Goal: Task Accomplishment & Management: Manage account settings

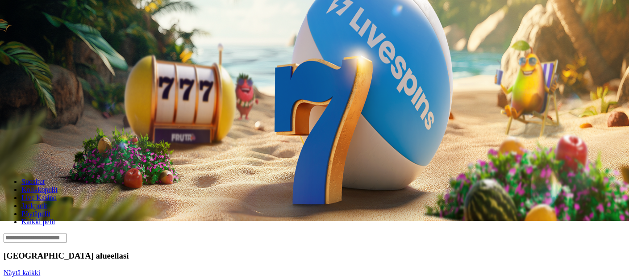
scroll to position [58, 0]
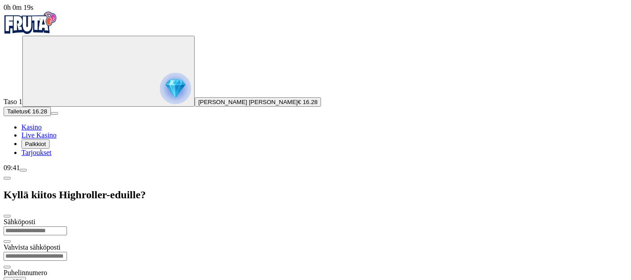
click at [42, 139] on span "Live Kasino" at bounding box center [38, 135] width 35 height 8
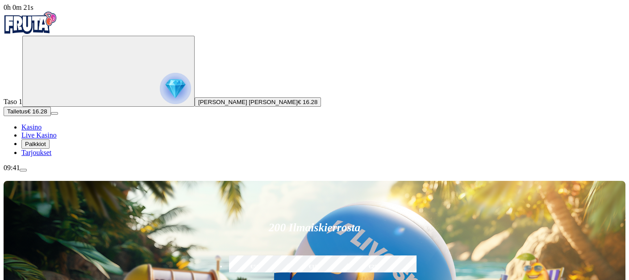
click at [46, 147] on span "Palkkiot" at bounding box center [35, 144] width 21 height 7
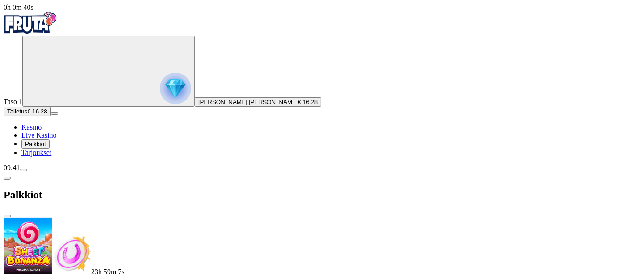
scroll to position [255, 0]
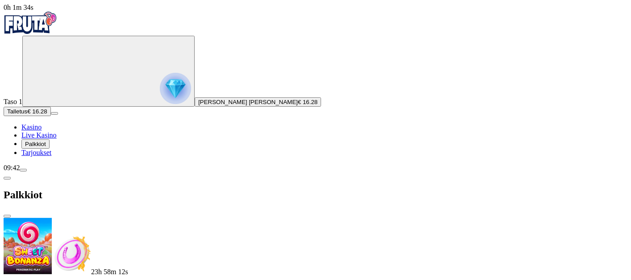
click at [7, 216] on span "close icon" at bounding box center [7, 216] width 0 height 0
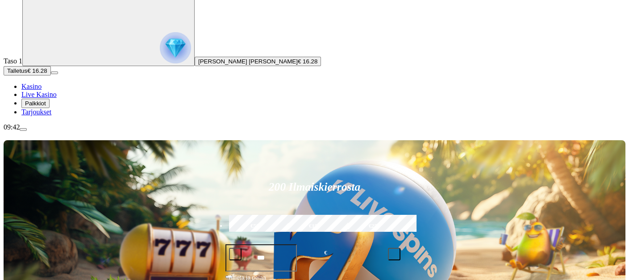
scroll to position [41, 0]
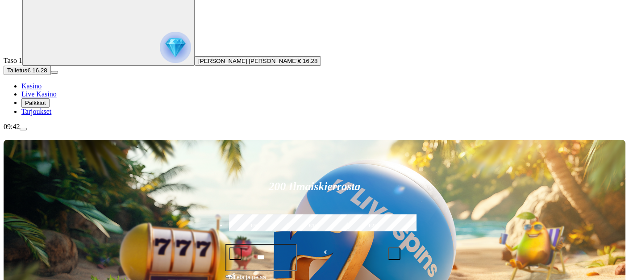
type input "*****"
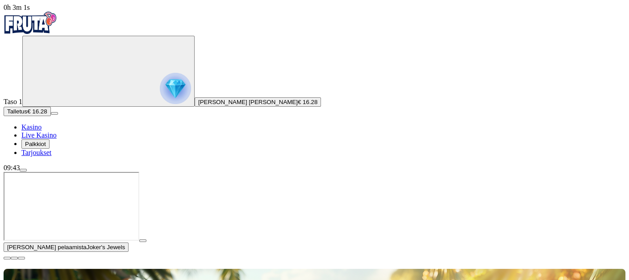
scroll to position [96, 0]
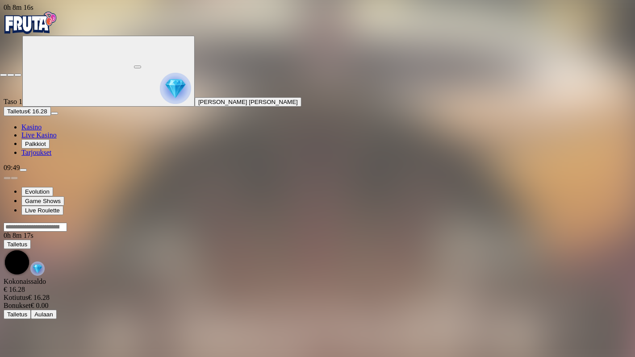
click at [4, 75] on span "close icon" at bounding box center [4, 75] width 0 height 0
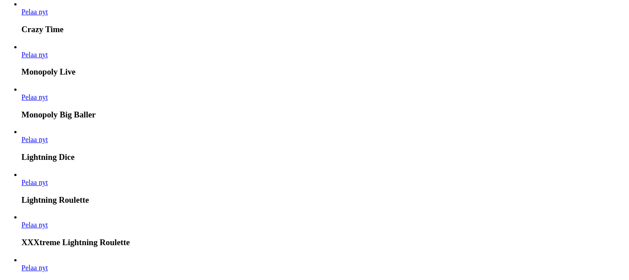
scroll to position [737, 0]
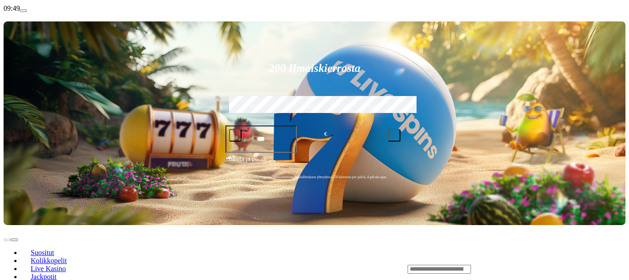
scroll to position [166, 0]
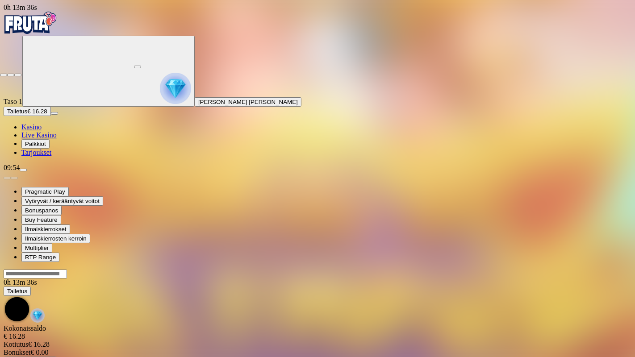
click at [4, 75] on span "close icon" at bounding box center [4, 75] width 0 height 0
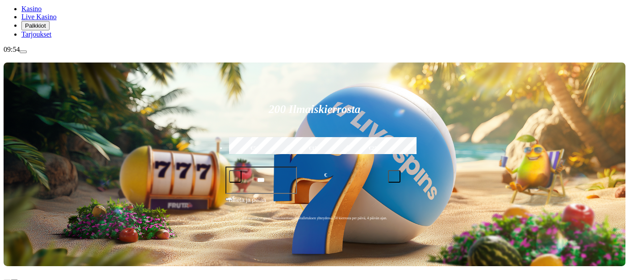
scroll to position [119, 0]
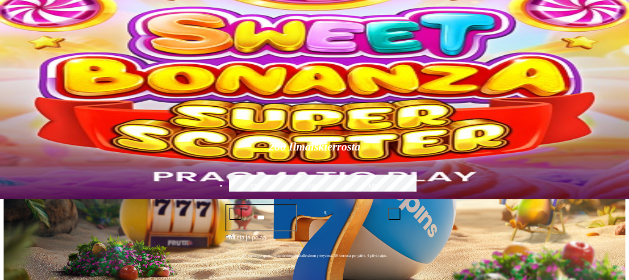
scroll to position [82, 0]
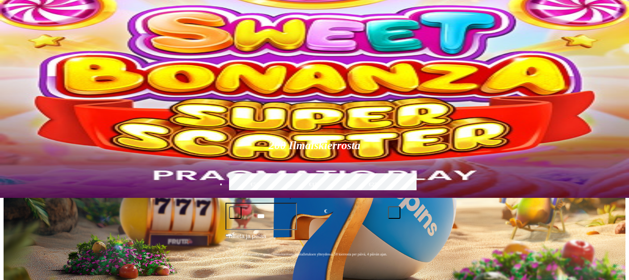
type input "*****"
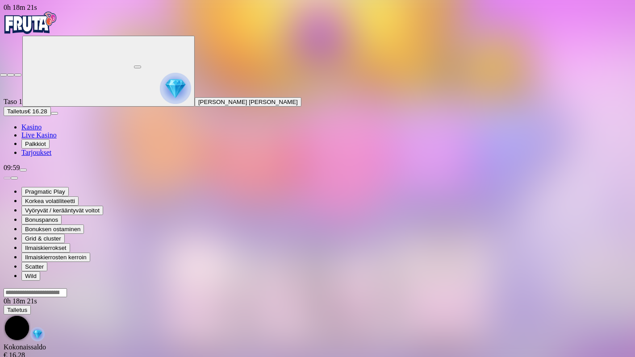
click at [4, 75] on span "close icon" at bounding box center [4, 75] width 0 height 0
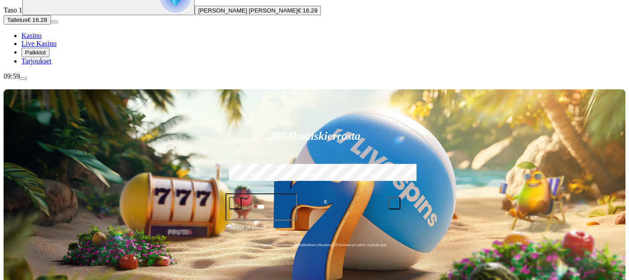
scroll to position [92, 0]
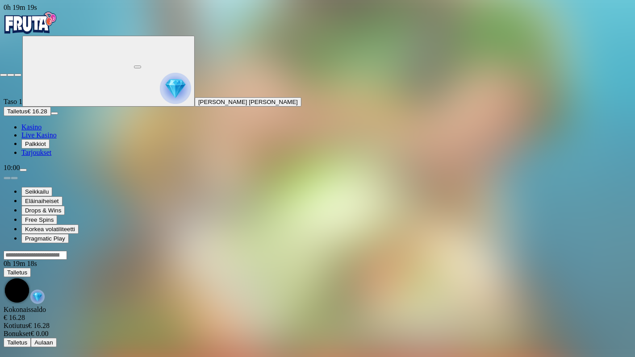
click at [4, 75] on span "close icon" at bounding box center [4, 75] width 0 height 0
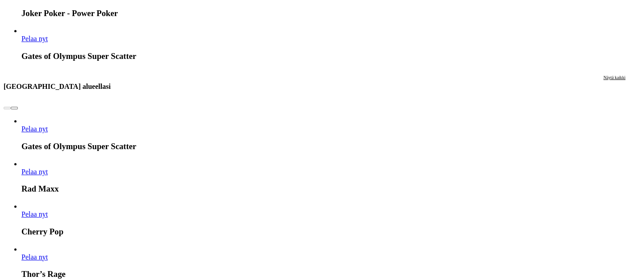
scroll to position [829, 0]
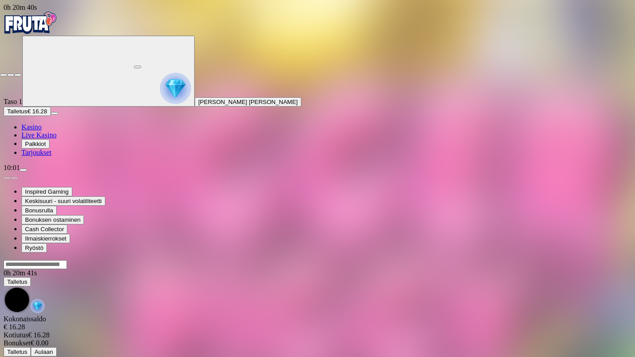
click at [4, 75] on span "close icon" at bounding box center [4, 75] width 0 height 0
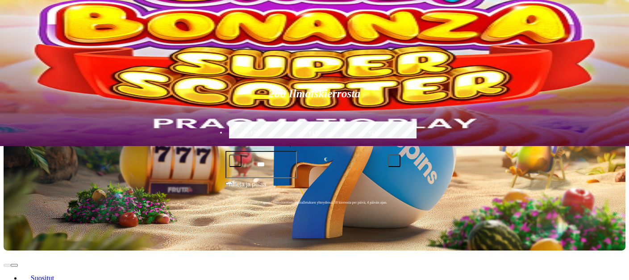
scroll to position [134, 0]
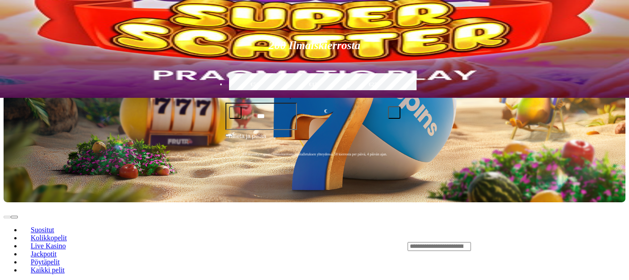
scroll to position [184, 0]
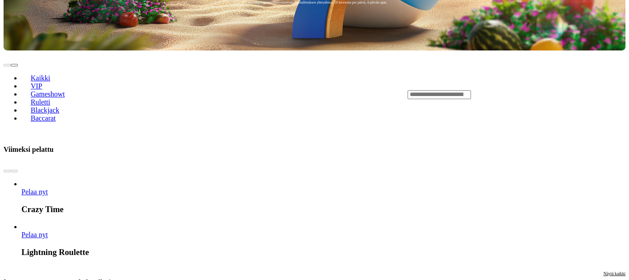
scroll to position [334, 0]
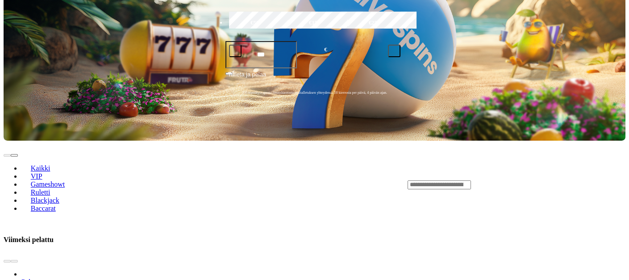
scroll to position [252, 0]
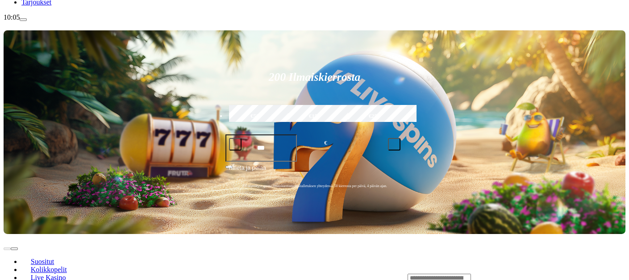
scroll to position [157, 0]
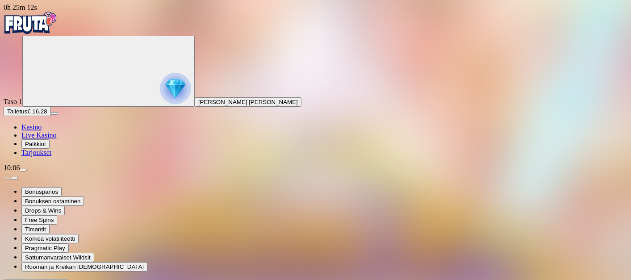
click at [502, 278] on div at bounding box center [315, 282] width 623 height 9
click at [67, 279] on input "Search" at bounding box center [35, 283] width 63 height 9
type input "********"
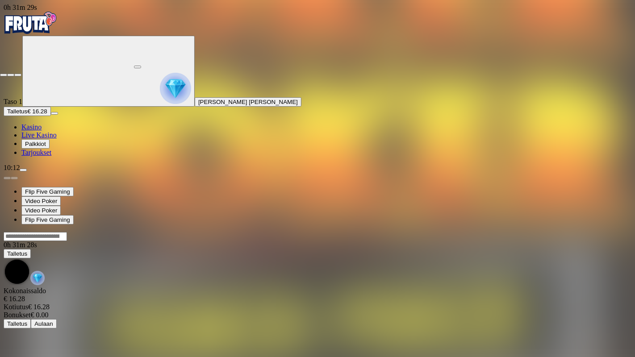
click at [4, 75] on span "close icon" at bounding box center [4, 75] width 0 height 0
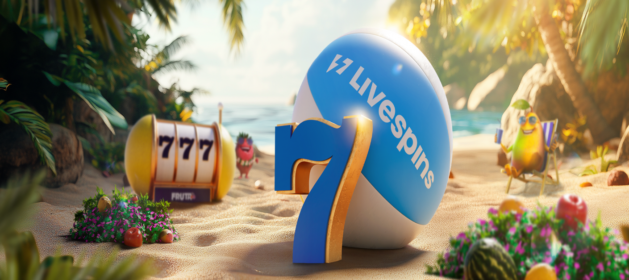
click at [23, 170] on span "menu icon" at bounding box center [23, 170] width 0 height 0
click at [29, 278] on span "Kotiutus" at bounding box center [17, 281] width 21 height 7
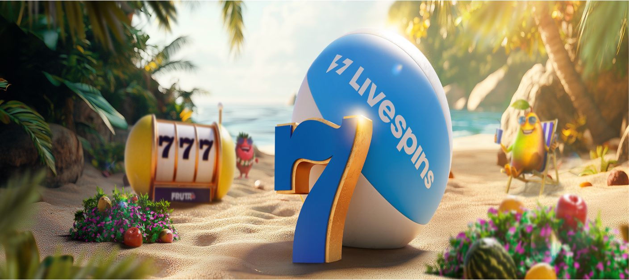
scroll to position [0, 0]
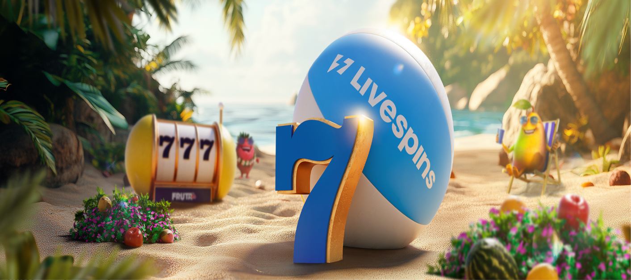
click at [67, 238] on input "number" at bounding box center [35, 242] width 63 height 9
type input "**"
click at [37, 256] on span "Ulosmaksu" at bounding box center [21, 259] width 29 height 7
click at [7, 216] on span "close icon" at bounding box center [7, 216] width 0 height 0
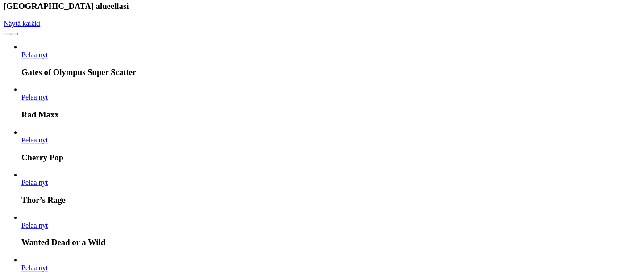
scroll to position [918, 0]
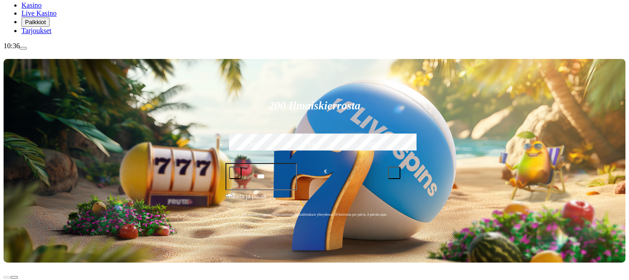
scroll to position [124, 0]
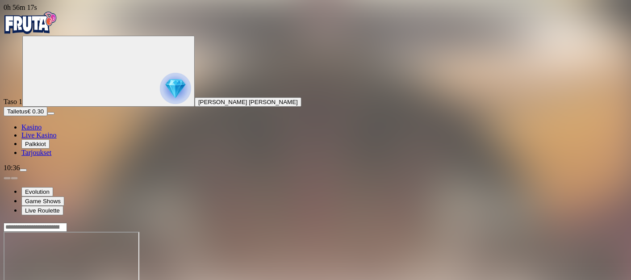
click at [581, 222] on div at bounding box center [315, 266] width 623 height 88
